Goal: Task Accomplishment & Management: Use online tool/utility

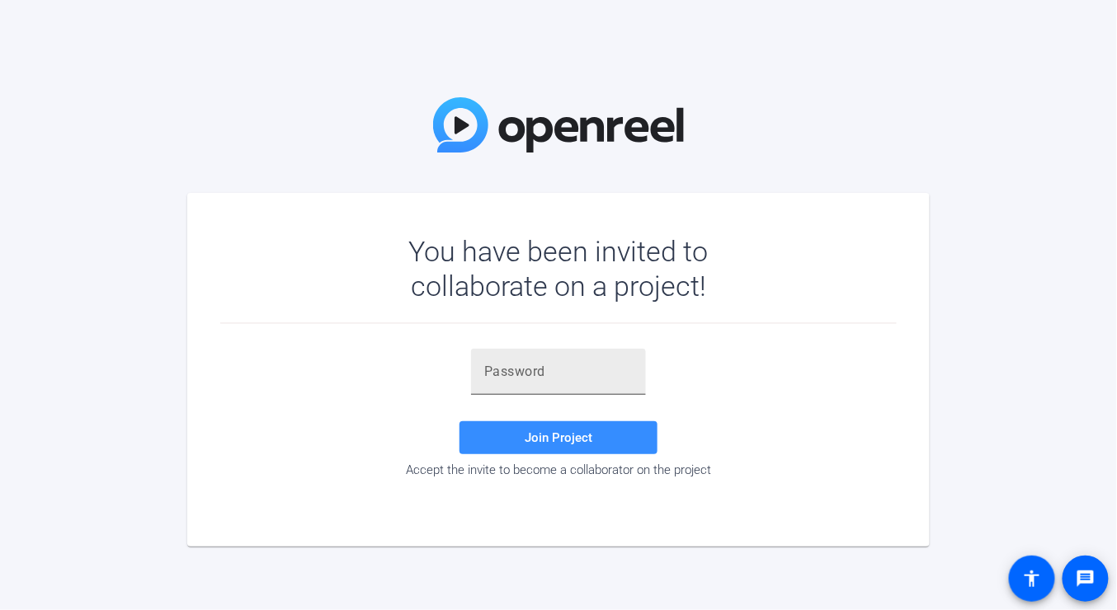
click at [509, 361] on div at bounding box center [558, 372] width 148 height 46
paste input "anMuPo"
type input "anMuPo"
click at [549, 435] on span "Join Project" at bounding box center [559, 438] width 68 height 15
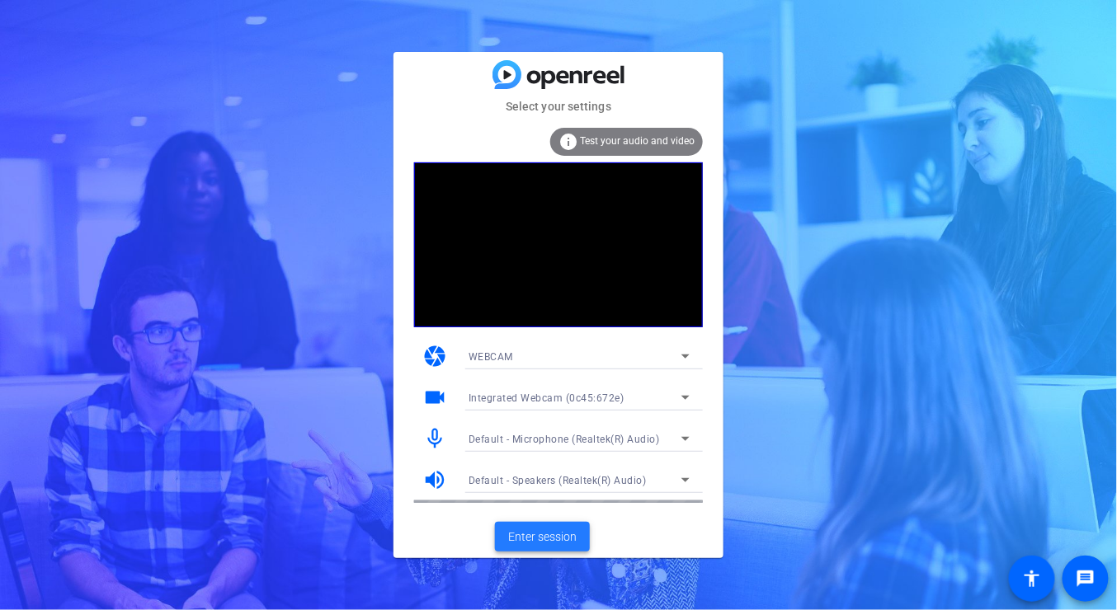
click at [583, 542] on span at bounding box center [542, 537] width 95 height 40
